Goal: Task Accomplishment & Management: Manage account settings

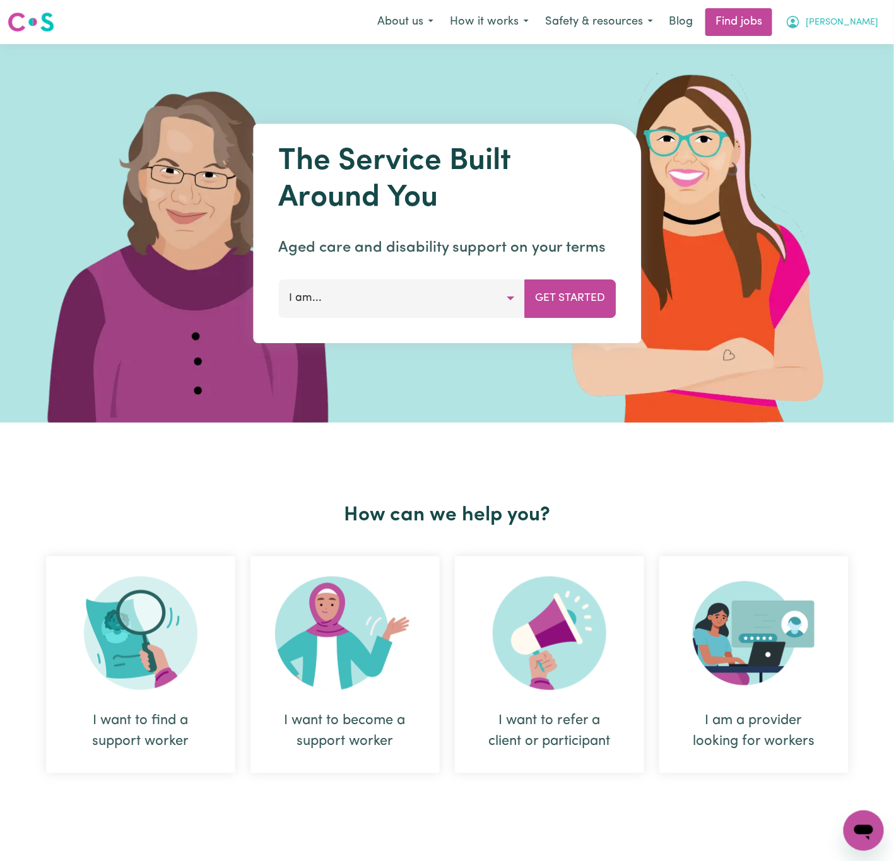
click at [863, 25] on span "[PERSON_NAME]" at bounding box center [842, 23] width 73 height 14
click at [862, 104] on link "Logout" at bounding box center [836, 97] width 100 height 24
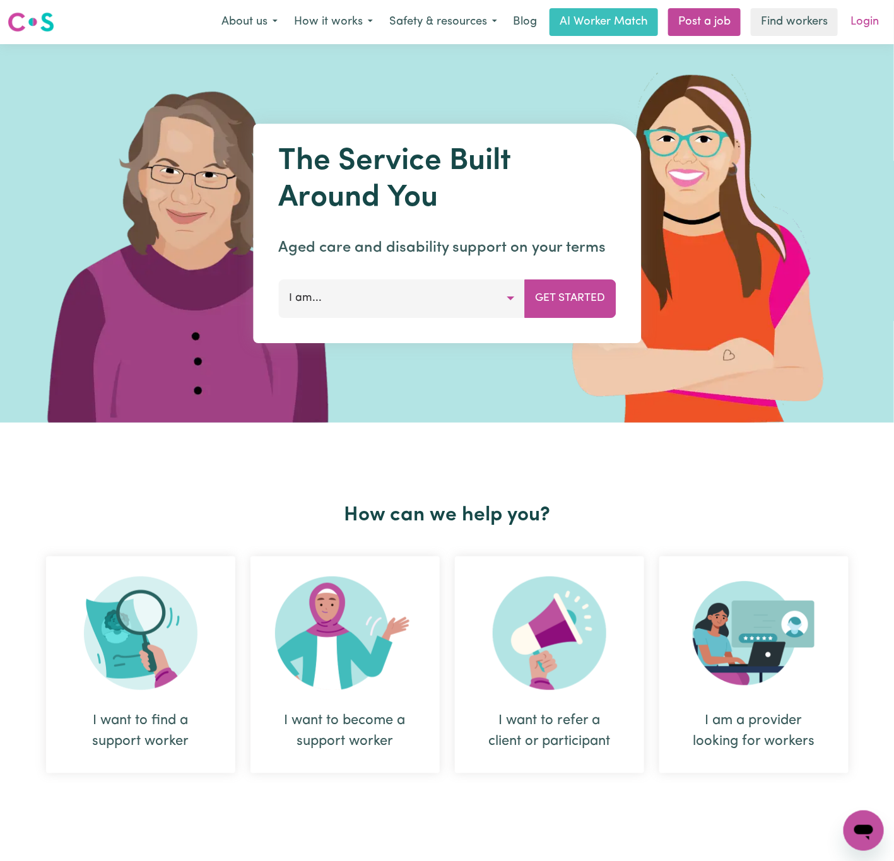
click at [877, 23] on link "Login" at bounding box center [865, 22] width 44 height 28
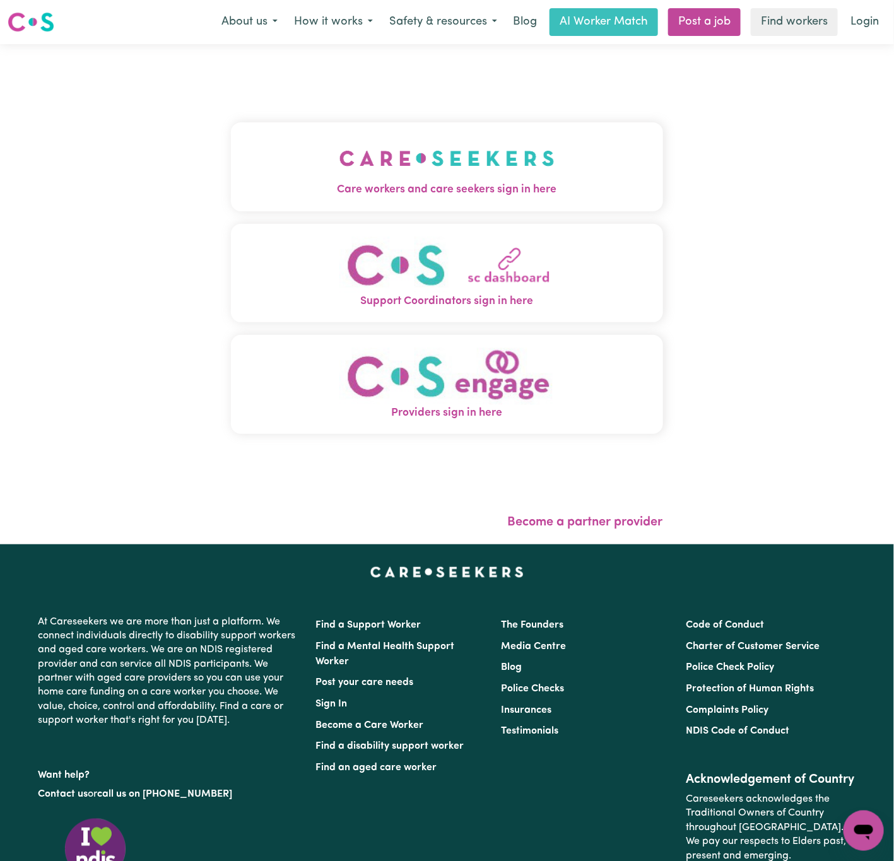
click at [559, 167] on button "Care workers and care seekers sign in here" at bounding box center [447, 166] width 432 height 88
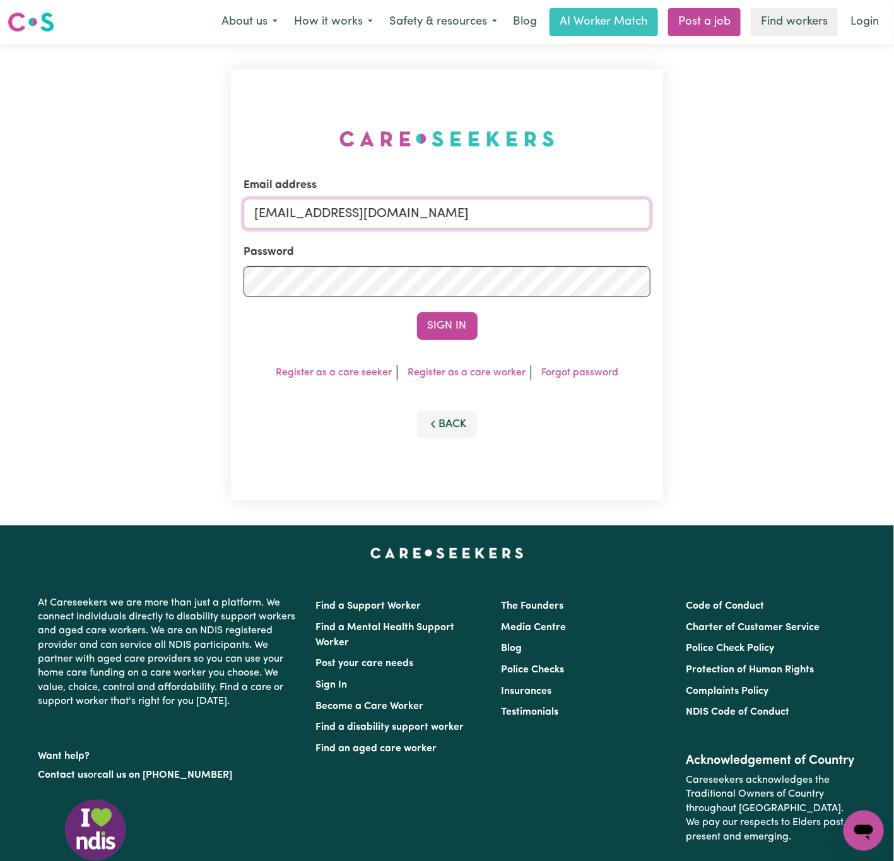
drag, startPoint x: 322, startPoint y: 213, endPoint x: 805, endPoint y: 201, distance: 482.9
click at [805, 201] on div "Email address [EMAIL_ADDRESS][DOMAIN_NAME] Password Sign In Register as a care …" at bounding box center [447, 285] width 894 height 482
paste input "[EMAIL_ADDRESS]"
click at [417, 312] on button "Sign In" at bounding box center [447, 326] width 61 height 28
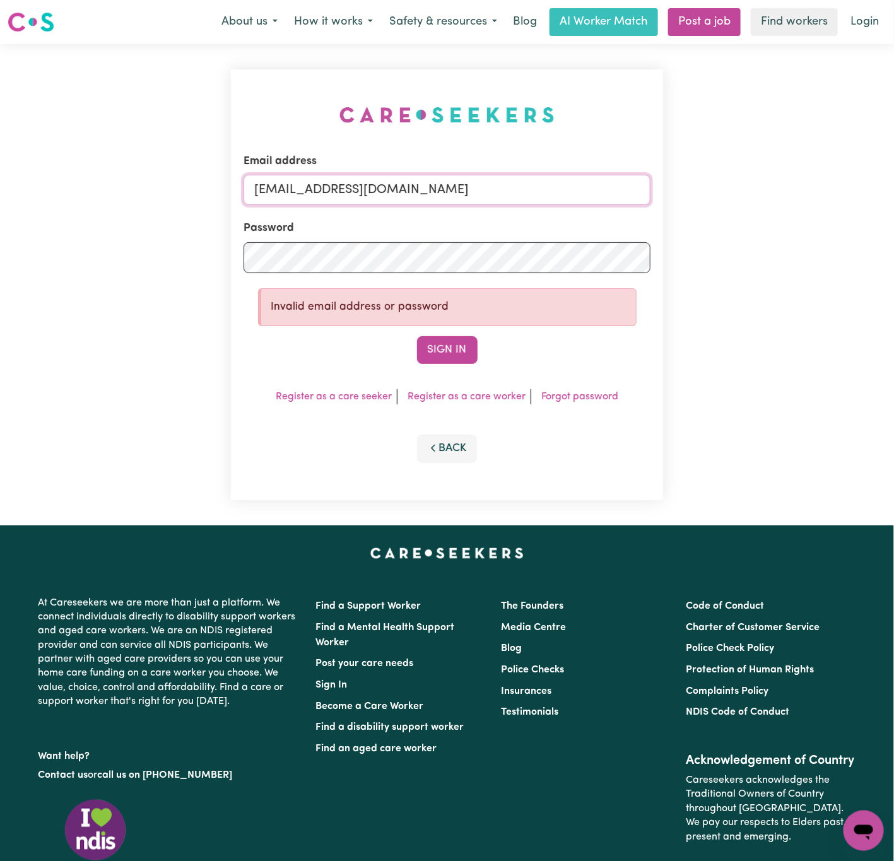
drag, startPoint x: 322, startPoint y: 192, endPoint x: 860, endPoint y: 193, distance: 537.7
click at [860, 193] on div "Email address [EMAIL_ADDRESS][DOMAIN_NAME] Password Invalid email address or pa…" at bounding box center [447, 285] width 894 height 482
paste input "[EMAIL_ADDRESS][DOMAIN_NAME]"
type input "superuser~[EMAIL_ADDRESS][DOMAIN_NAME]"
click at [417, 336] on button "Sign In" at bounding box center [447, 350] width 61 height 28
